Goal: Task Accomplishment & Management: Complete application form

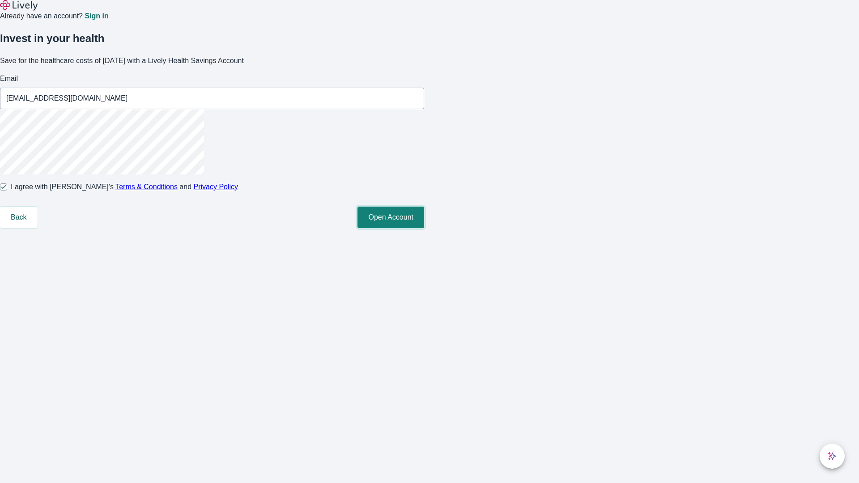
click at [424, 228] on button "Open Account" at bounding box center [390, 217] width 67 height 21
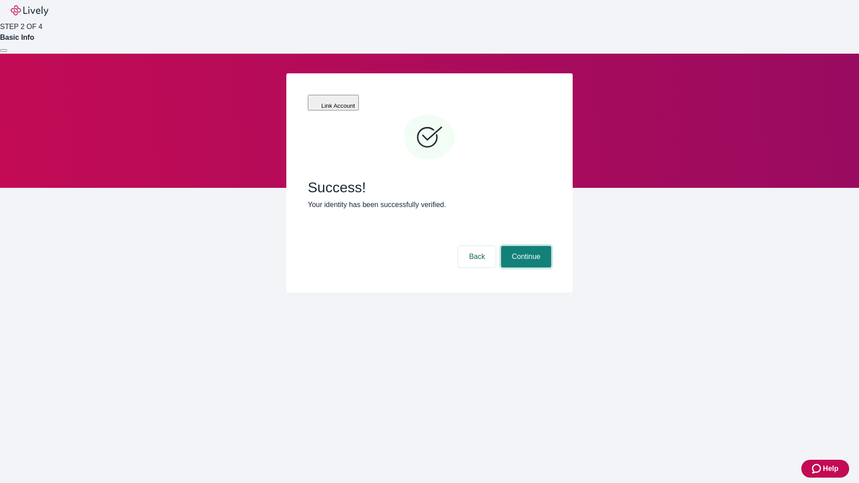
click at [525, 246] on button "Continue" at bounding box center [526, 256] width 50 height 21
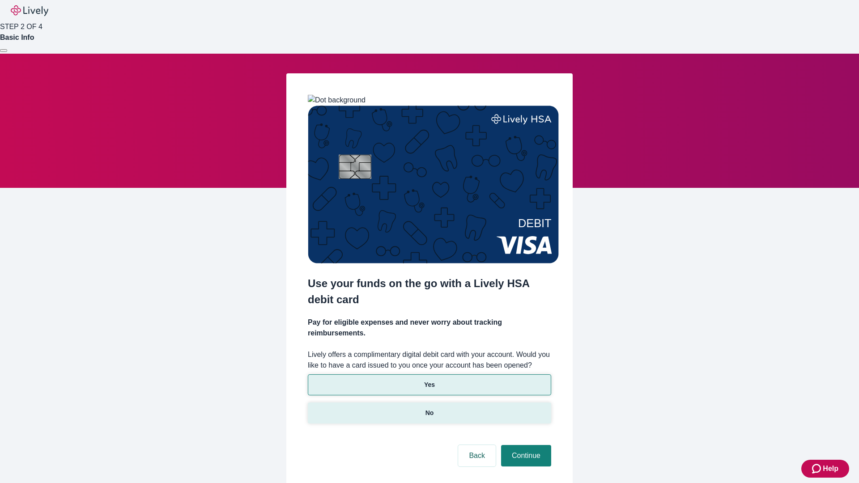
click at [429, 408] on p "No" at bounding box center [429, 412] width 8 height 9
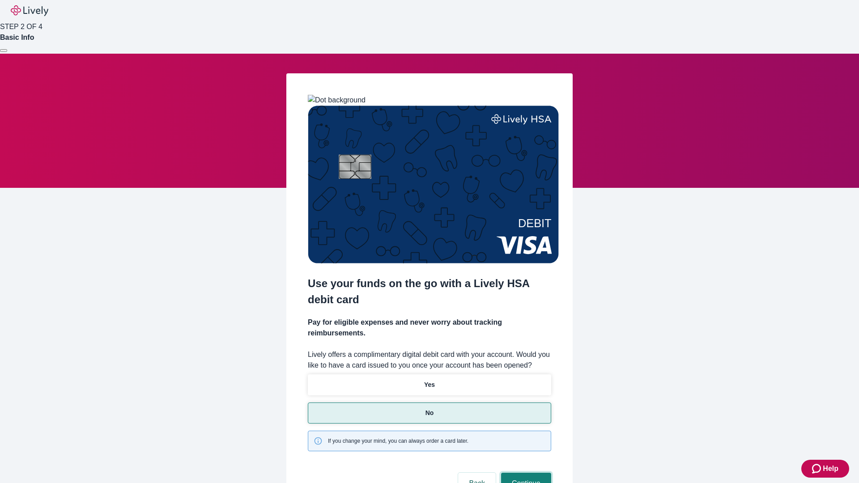
click at [525, 473] on button "Continue" at bounding box center [526, 483] width 50 height 21
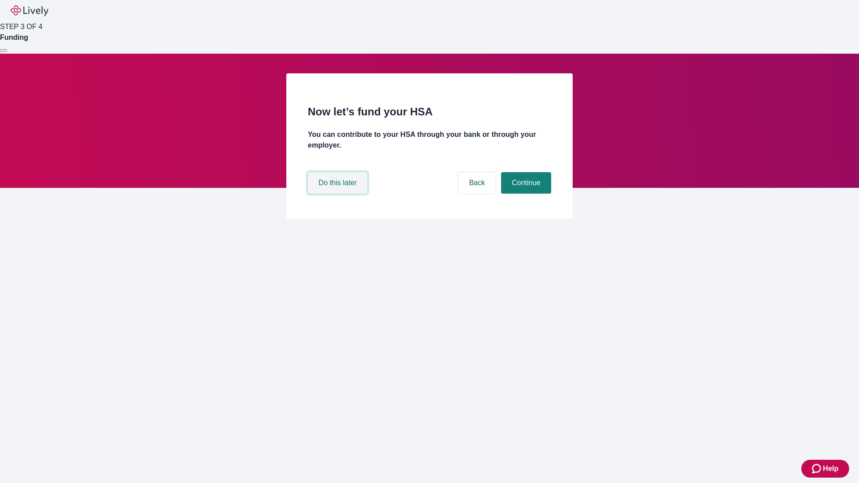
click at [339, 194] on button "Do this later" at bounding box center [337, 182] width 59 height 21
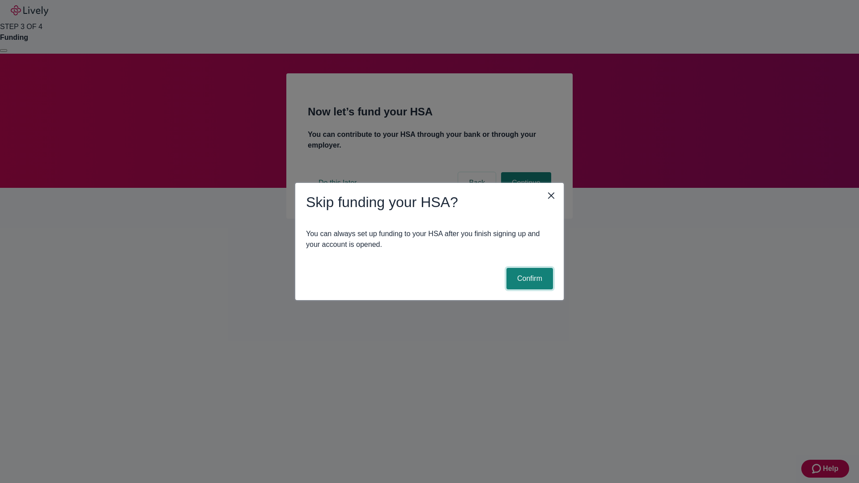
click at [528, 279] on button "Confirm" at bounding box center [529, 278] width 47 height 21
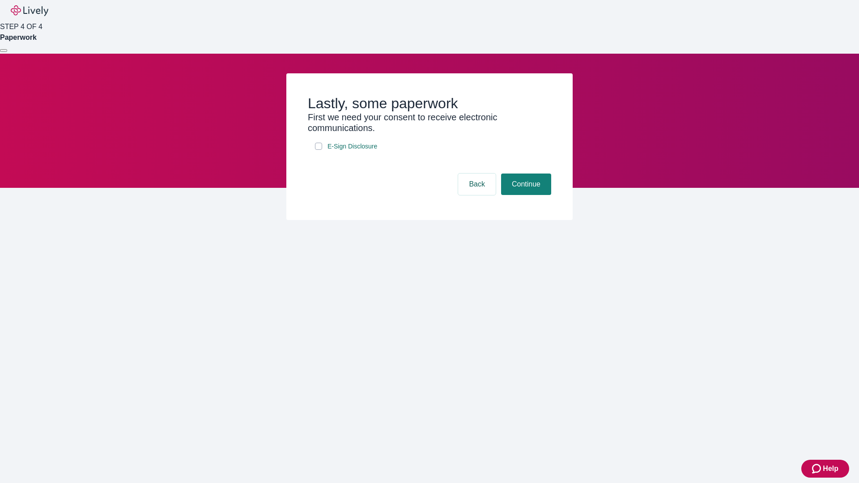
click at [318, 150] on input "E-Sign Disclosure" at bounding box center [318, 146] width 7 height 7
checkbox input "true"
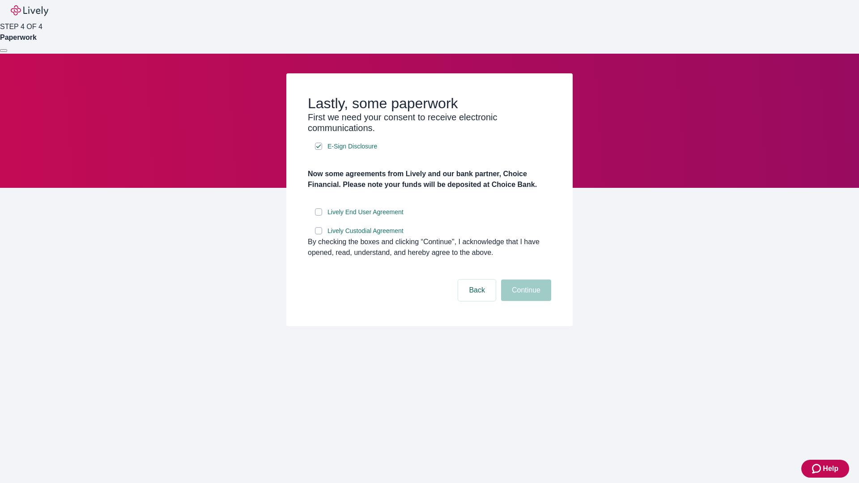
click at [318, 216] on input "Lively End User Agreement" at bounding box center [318, 211] width 7 height 7
checkbox input "true"
click at [318, 234] on input "Lively Custodial Agreement" at bounding box center [318, 230] width 7 height 7
checkbox input "true"
click at [525, 301] on button "Continue" at bounding box center [526, 289] width 50 height 21
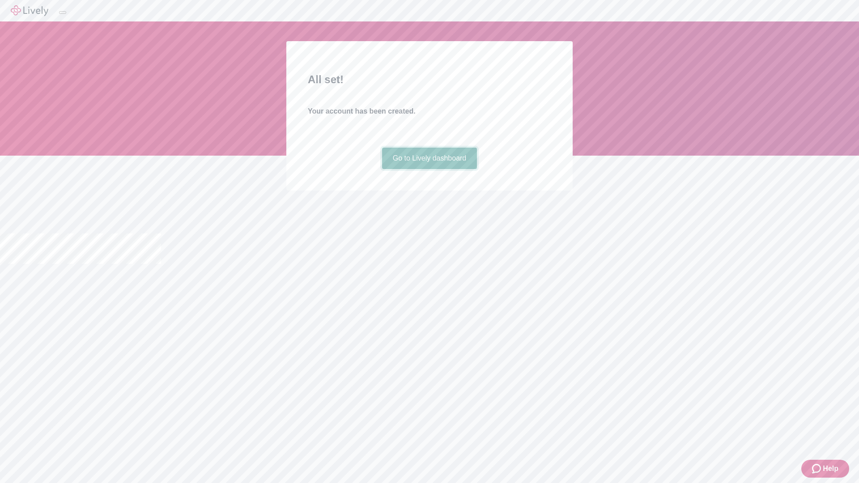
click at [429, 169] on link "Go to Lively dashboard" at bounding box center [429, 158] width 95 height 21
